Goal: Information Seeking & Learning: Learn about a topic

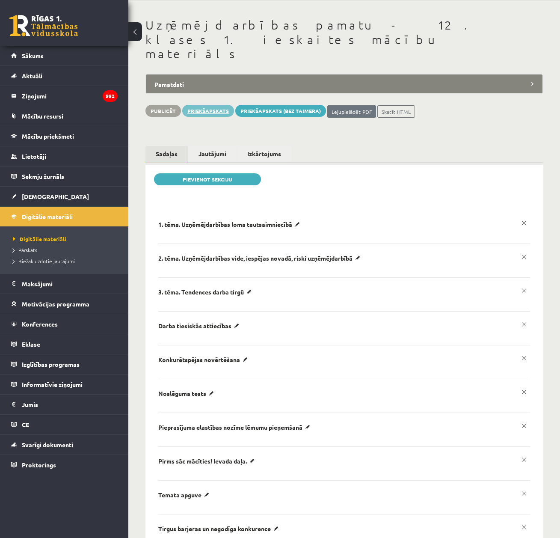
click at [204, 105] on link "Priekšapskats" at bounding box center [208, 111] width 52 height 12
drag, startPoint x: 206, startPoint y: 79, endPoint x: 206, endPoint y: 68, distance: 11.5
click at [206, 105] on link "Priekšapskats" at bounding box center [208, 111] width 52 height 12
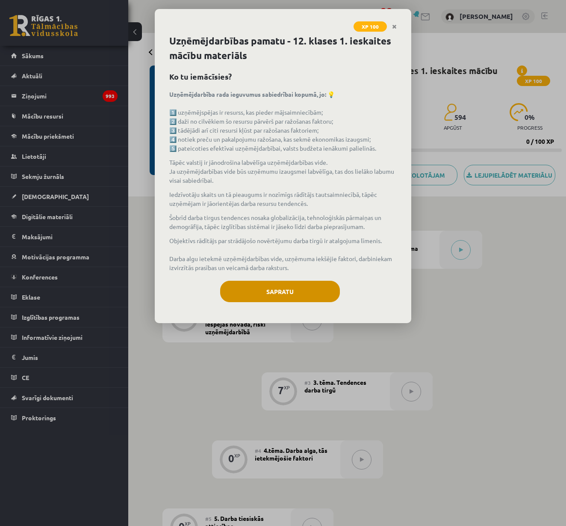
click at [271, 298] on button "Sapratu" at bounding box center [280, 291] width 120 height 21
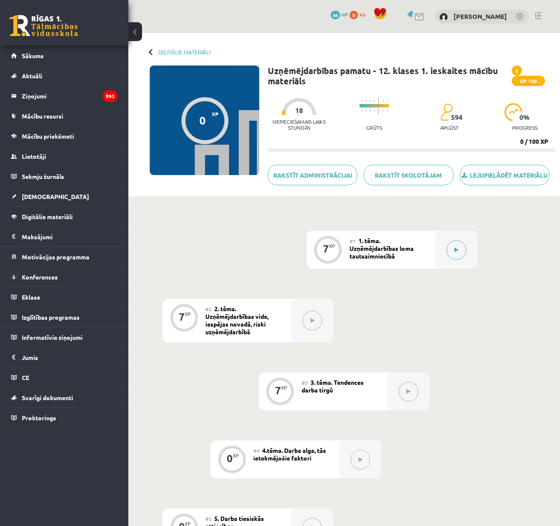
click at [455, 250] on icon at bounding box center [456, 249] width 4 height 5
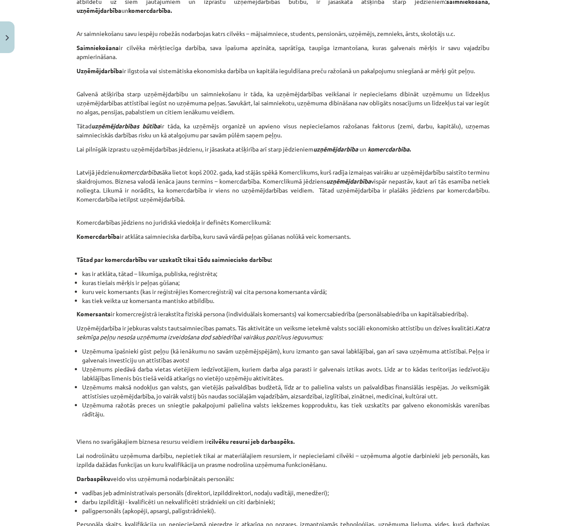
scroll to position [962, 0]
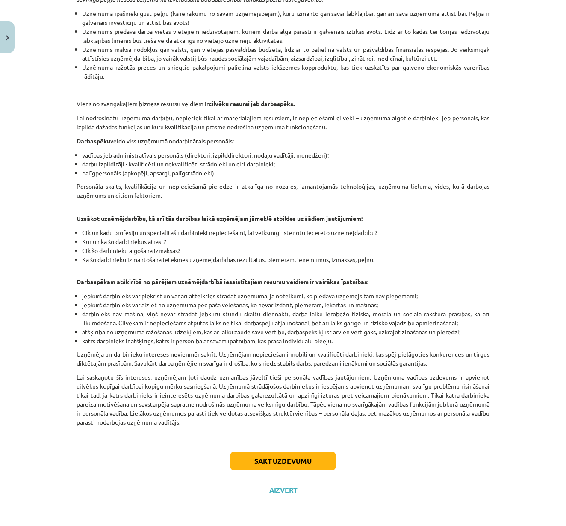
click at [267, 455] on button "Sākt uzdevumu" at bounding box center [283, 460] width 106 height 19
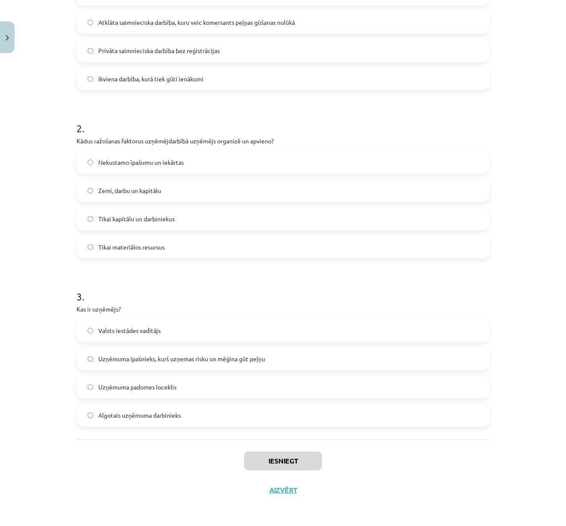
scroll to position [232, 0]
click at [252, 247] on label "Tikai materiālos resursus" at bounding box center [282, 246] width 411 height 21
click at [296, 458] on button "Iesniegt" at bounding box center [283, 460] width 78 height 19
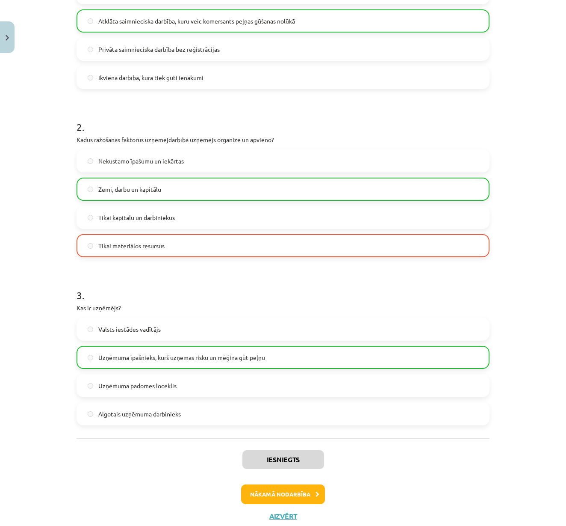
click at [290, 495] on button "Nākamā nodarbība" at bounding box center [283, 494] width 84 height 20
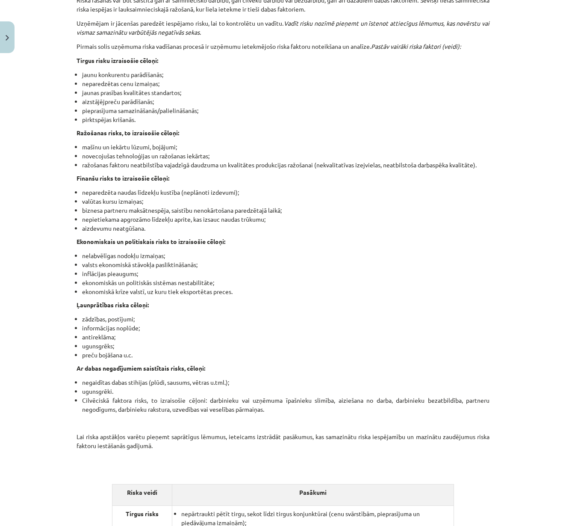
scroll to position [2138, 0]
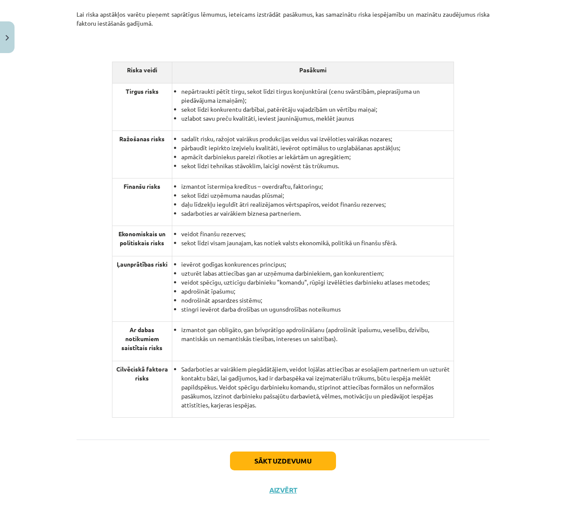
click at [281, 462] on button "Sākt uzdevumu" at bounding box center [283, 460] width 106 height 19
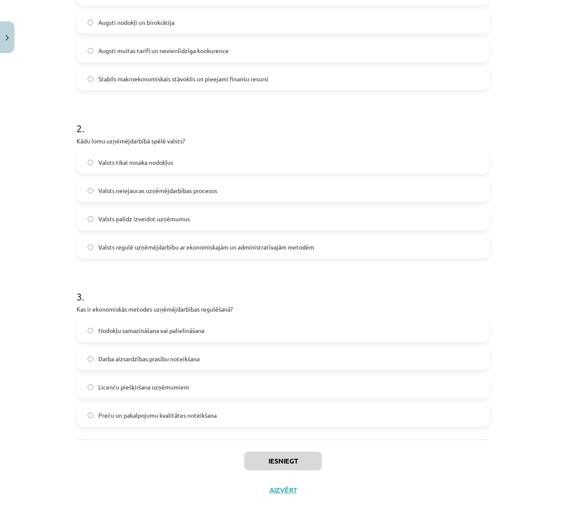
scroll to position [232, 0]
click at [268, 248] on span "Valsts regulē uzņēmējdarbību ar ekonomiskajām un administratīvajām metodēm" at bounding box center [206, 246] width 216 height 9
click at [307, 455] on button "Iesniegt" at bounding box center [283, 460] width 78 height 19
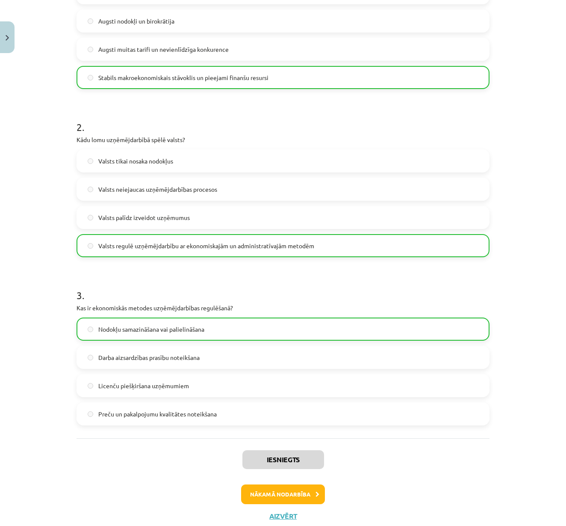
click at [304, 494] on button "Nākamā nodarbība" at bounding box center [283, 494] width 84 height 20
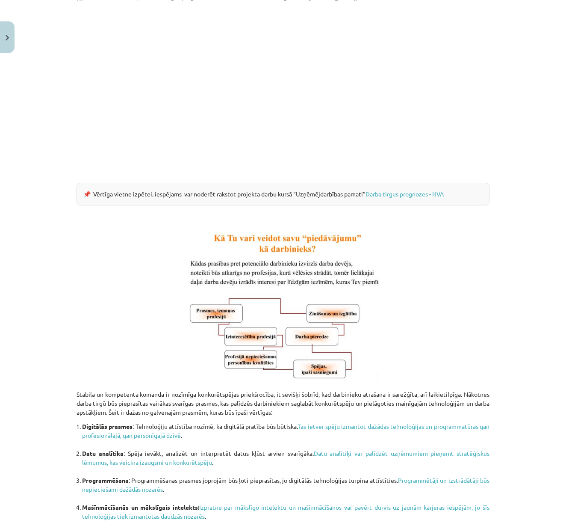
scroll to position [3083, 0]
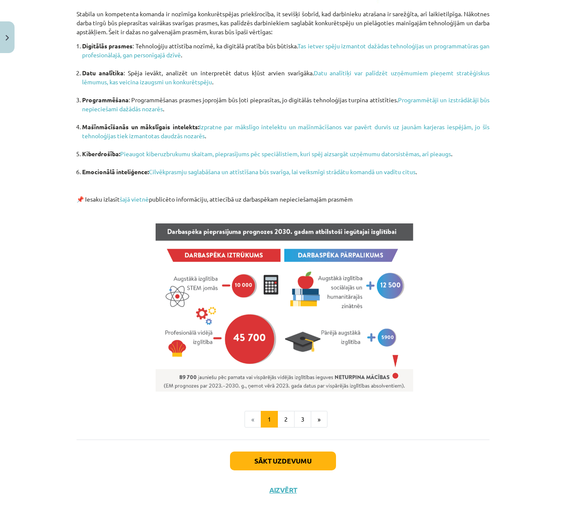
click at [290, 459] on button "Sākt uzdevumu" at bounding box center [283, 460] width 106 height 19
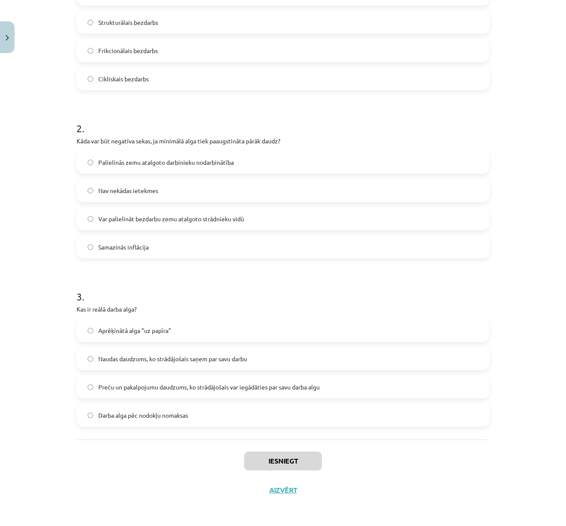
scroll to position [232, 0]
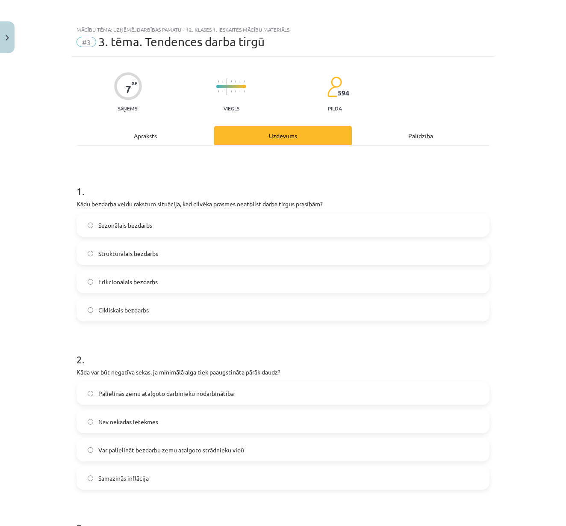
scroll to position [232, 0]
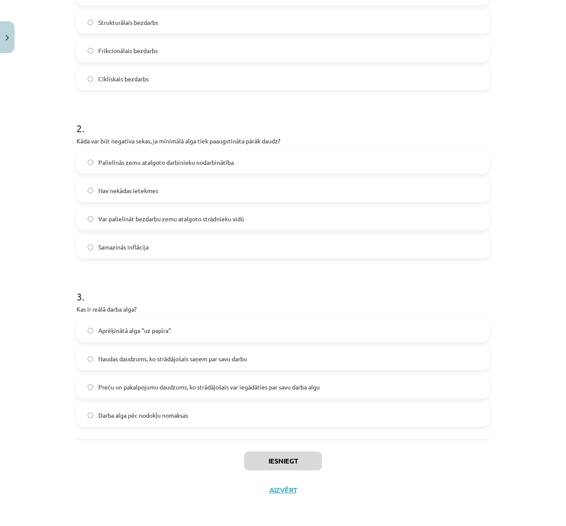
click at [275, 244] on label "Samazinās inflācija" at bounding box center [282, 246] width 411 height 21
click at [290, 456] on button "Iesniegt" at bounding box center [283, 460] width 78 height 19
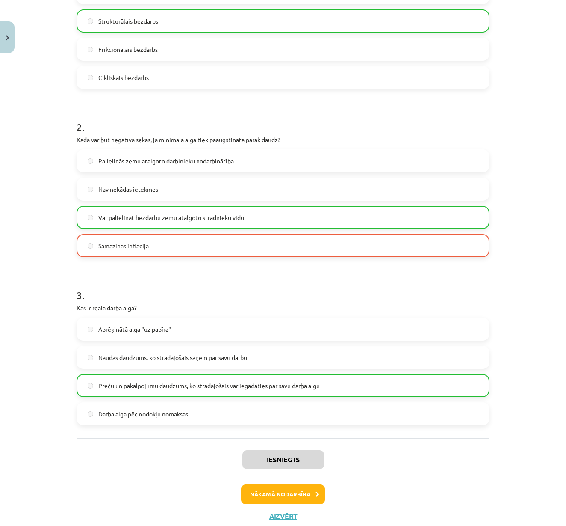
click at [295, 489] on button "Nākamā nodarbība" at bounding box center [283, 494] width 84 height 20
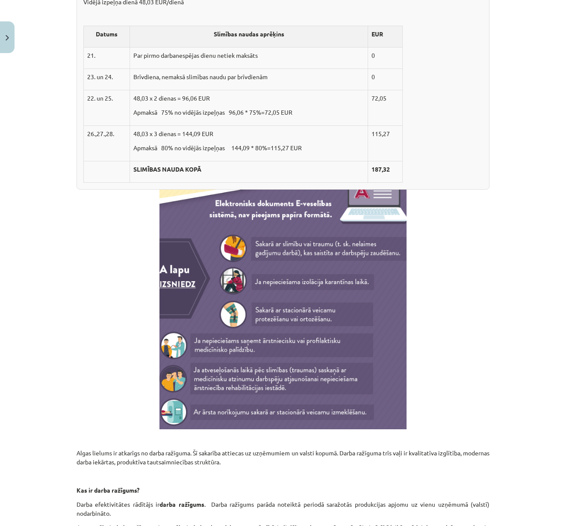
scroll to position [4127, 0]
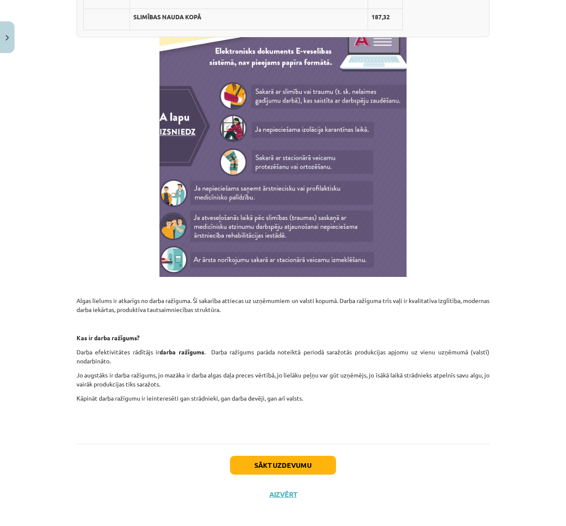
click at [286, 460] on button "Sākt uzdevumu" at bounding box center [283, 464] width 106 height 19
